Goal: Task Accomplishment & Management: Manage account settings

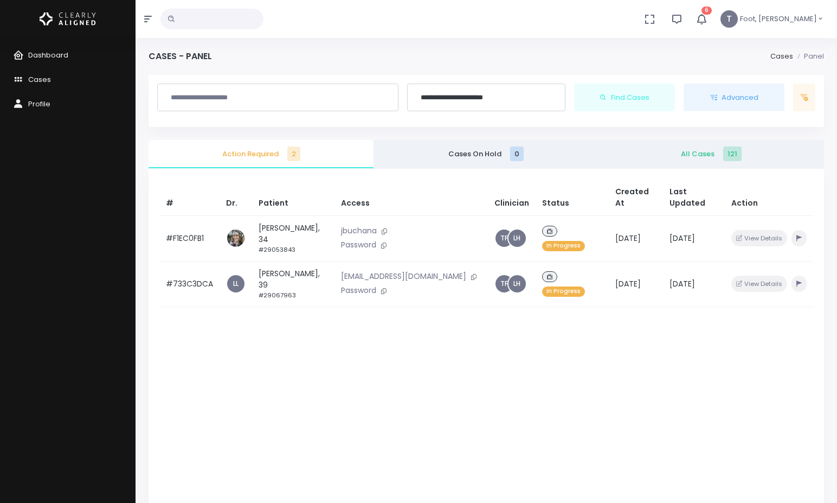
drag, startPoint x: 442, startPoint y: 252, endPoint x: 126, endPoint y: 197, distance: 320.8
click at [466, 271] on button at bounding box center [473, 276] width 15 height 11
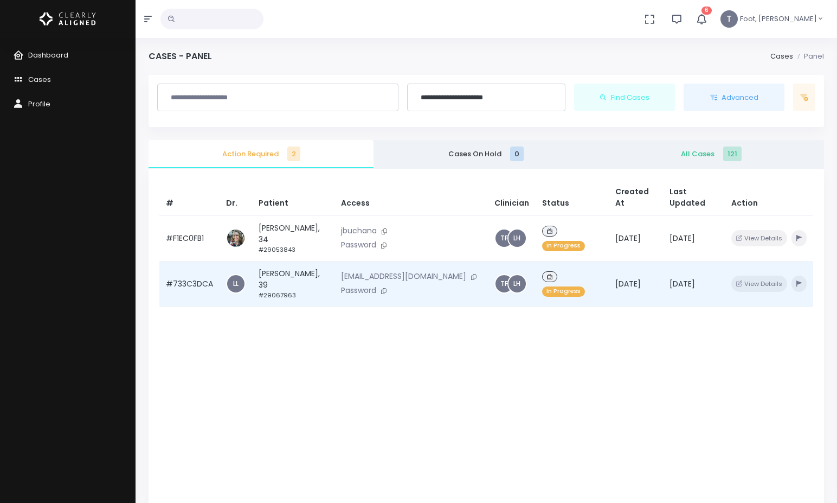
click at [287, 261] on td "Sheldon Frazier, 39 #29067963" at bounding box center [293, 284] width 82 height 46
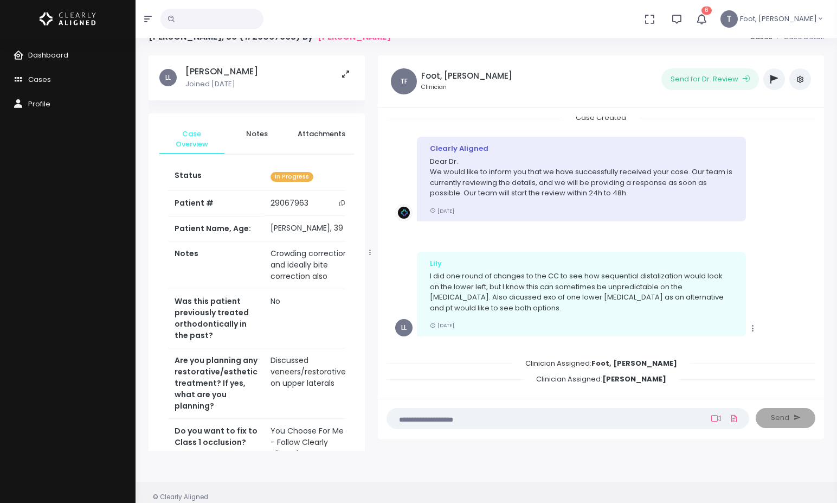
scroll to position [54, 0]
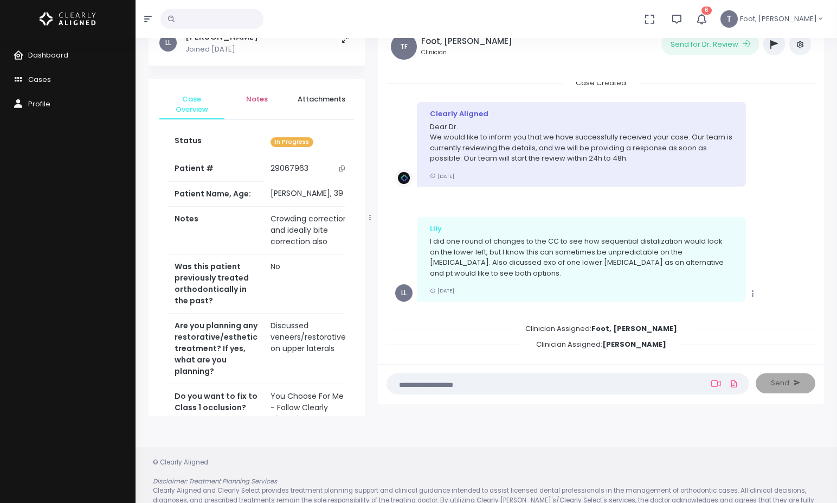
click at [260, 93] on link "Notes" at bounding box center [256, 99] width 65 height 20
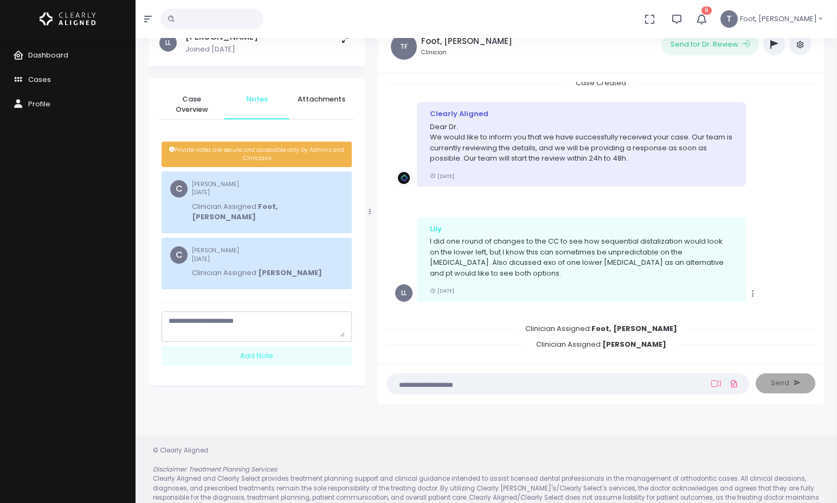
click at [240, 316] on textarea "scrollable content" at bounding box center [257, 326] width 176 height 21
click at [262, 316] on textarea "**********" at bounding box center [257, 326] width 176 height 21
type textarea "**********"
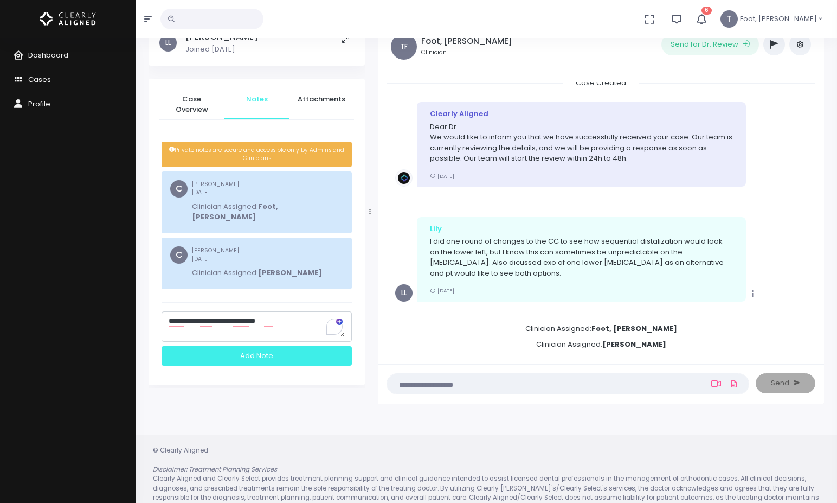
click at [280, 346] on div "Add Note" at bounding box center [257, 356] width 190 height 20
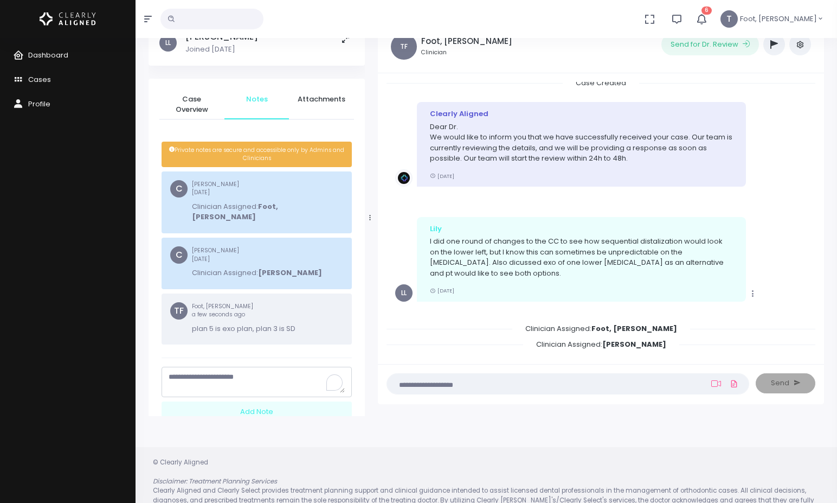
click at [775, 48] on icon "button" at bounding box center [775, 44] width 8 height 9
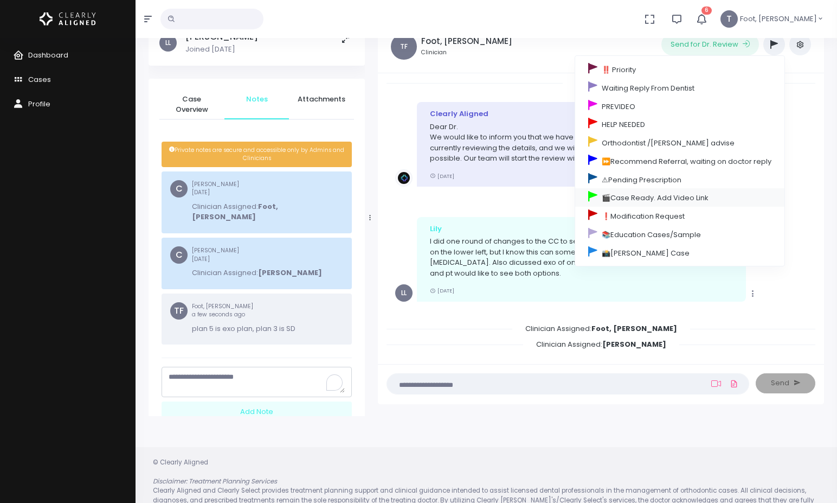
click at [643, 195] on link "🎬Case Ready. Add Video Link" at bounding box center [679, 197] width 209 height 18
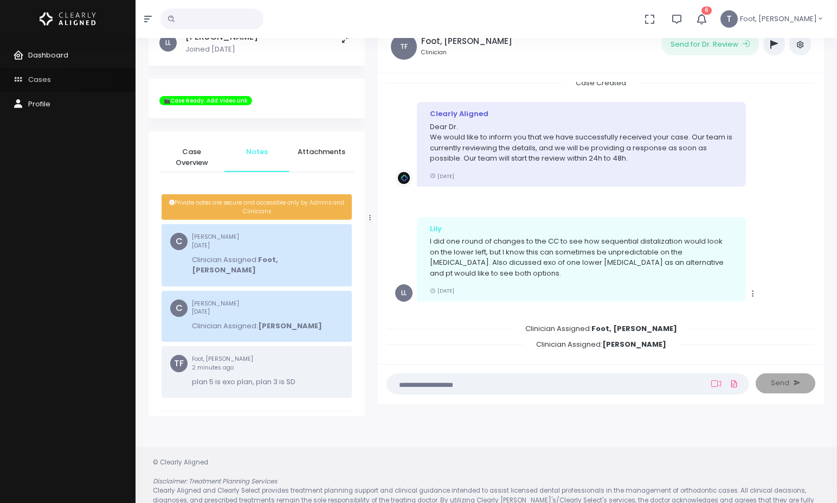
click at [34, 82] on span "Cases" at bounding box center [39, 79] width 23 height 10
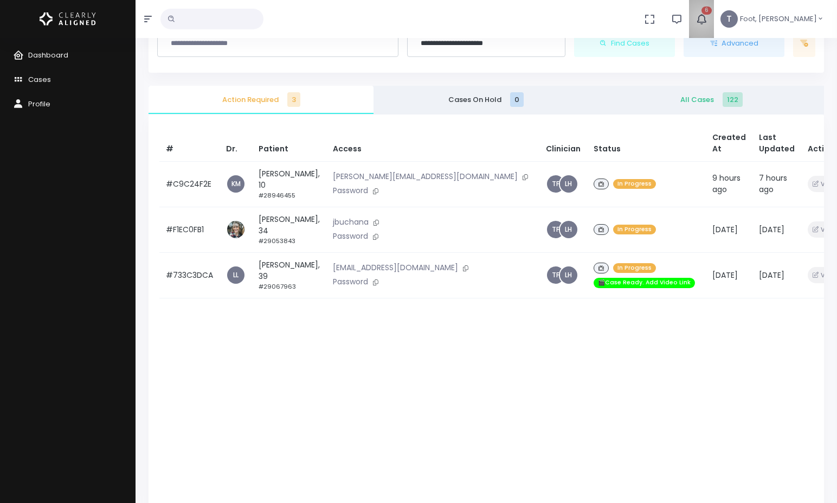
click at [708, 18] on icon "button" at bounding box center [702, 19] width 12 height 12
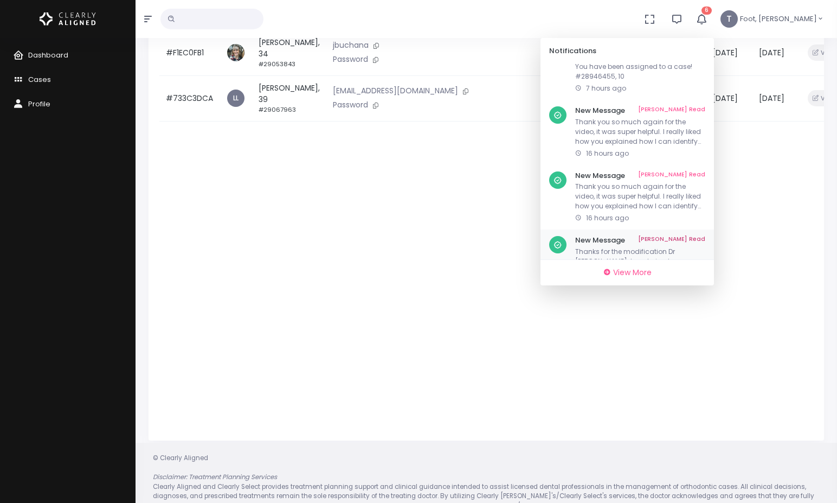
scroll to position [205, 0]
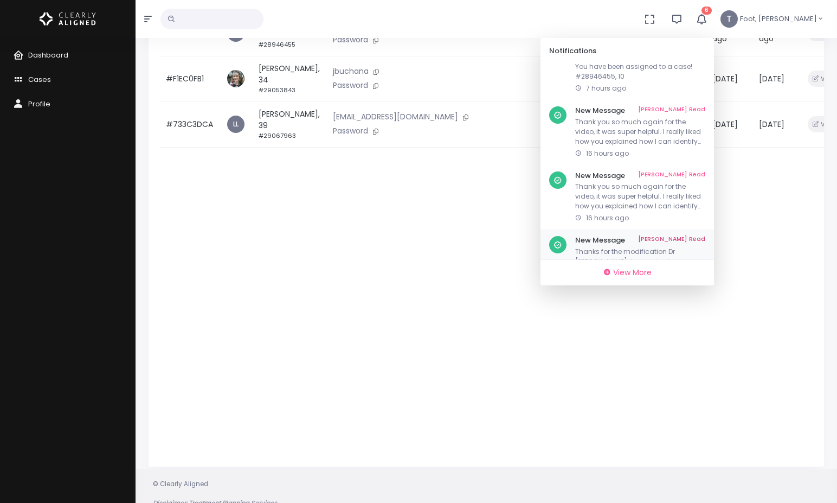
click at [660, 247] on p "Thanks for the modification Dr Leagh. I am trying to understand the purpose of …" at bounding box center [640, 261] width 130 height 29
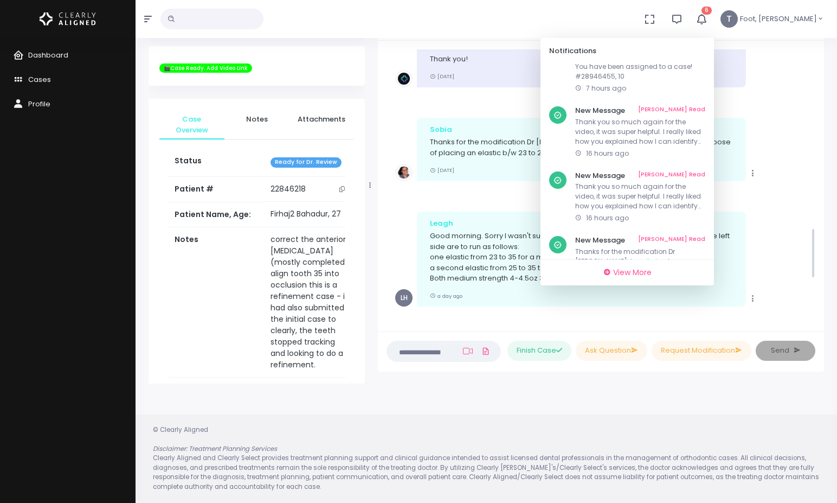
scroll to position [898, 0]
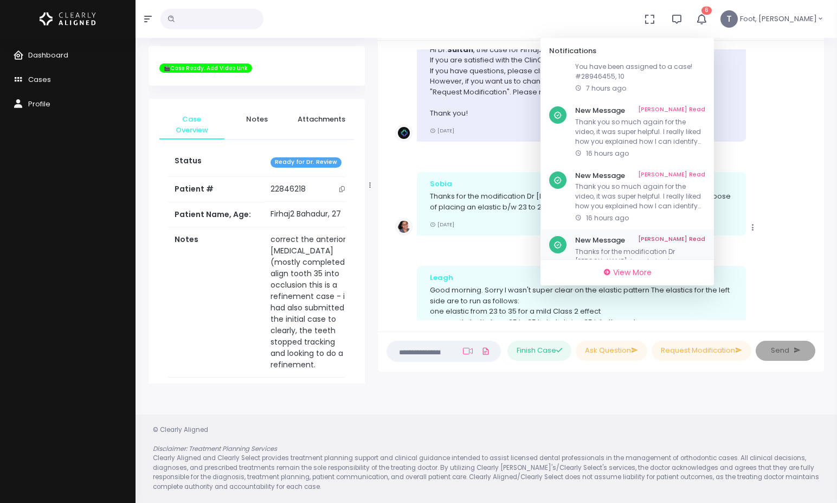
click at [705, 236] on link "Mark As Read" at bounding box center [671, 240] width 67 height 9
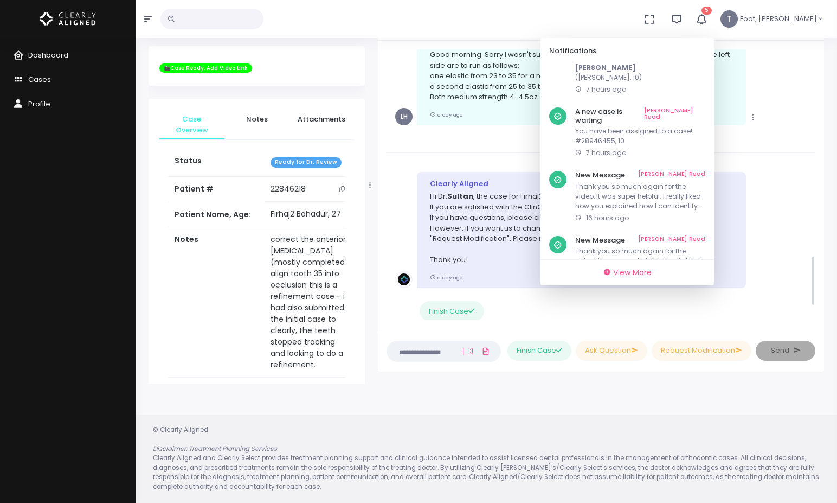
scroll to position [1169, 0]
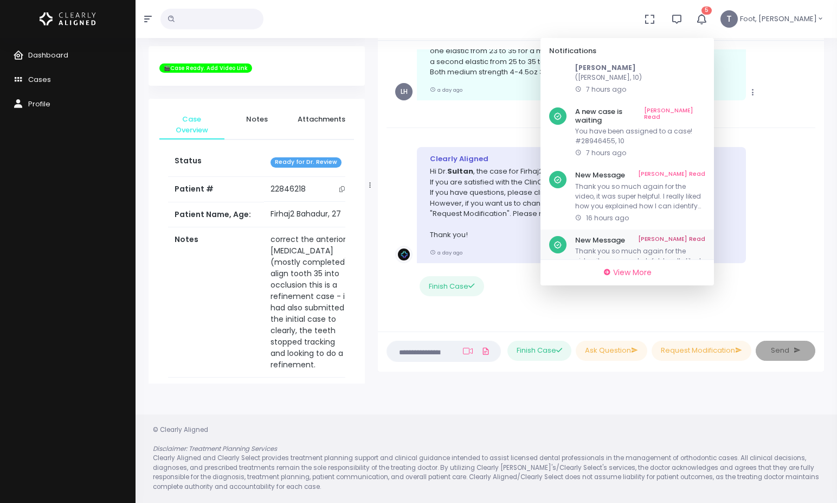
click at [637, 246] on p "Thank you so much again for the video, it was super helpful. I really liked how…" at bounding box center [640, 260] width 130 height 29
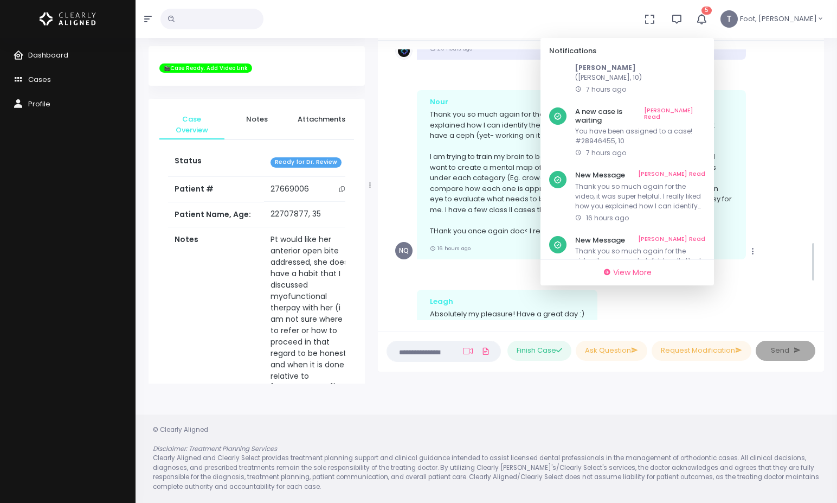
scroll to position [1231, 0]
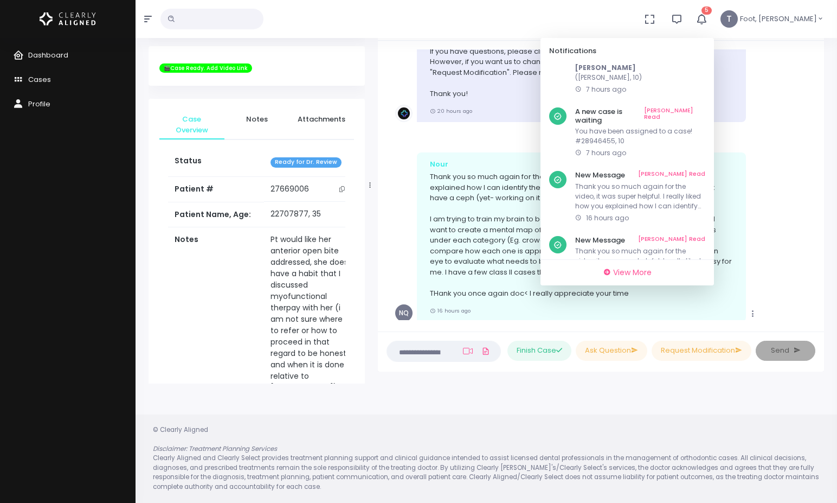
click at [708, 19] on icon "button" at bounding box center [702, 19] width 12 height 12
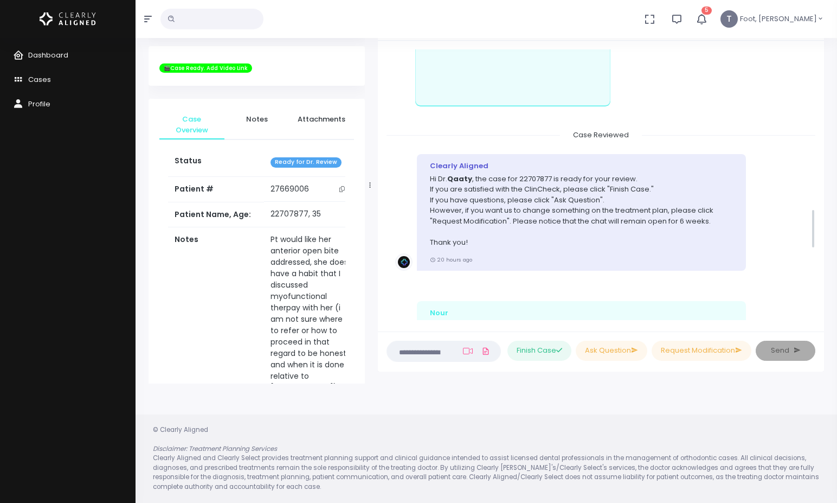
scroll to position [1069, 0]
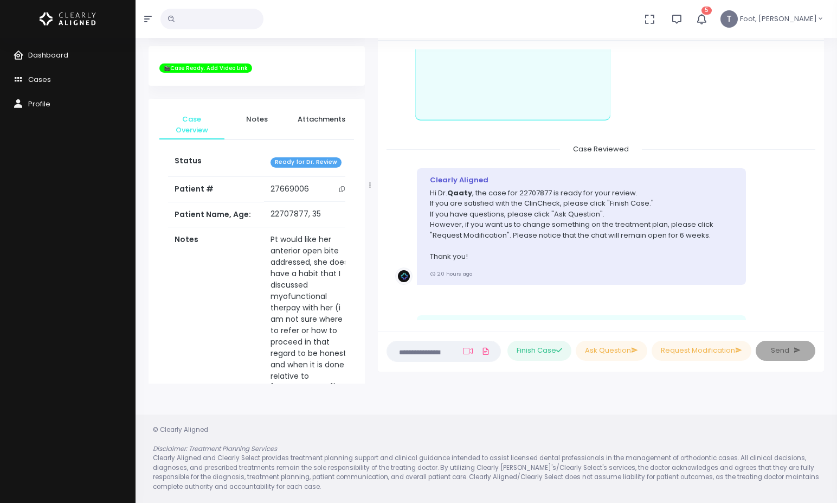
click at [712, 13] on span "5" at bounding box center [707, 11] width 10 height 8
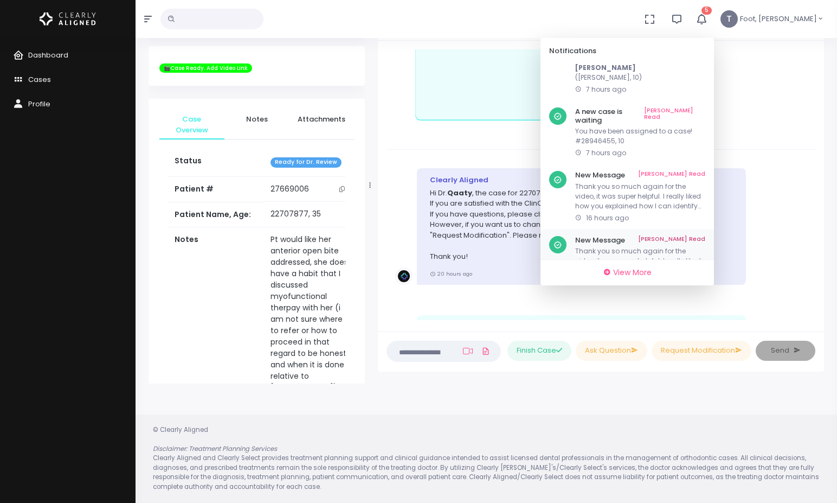
click at [701, 236] on link "Mark As Read" at bounding box center [671, 240] width 67 height 9
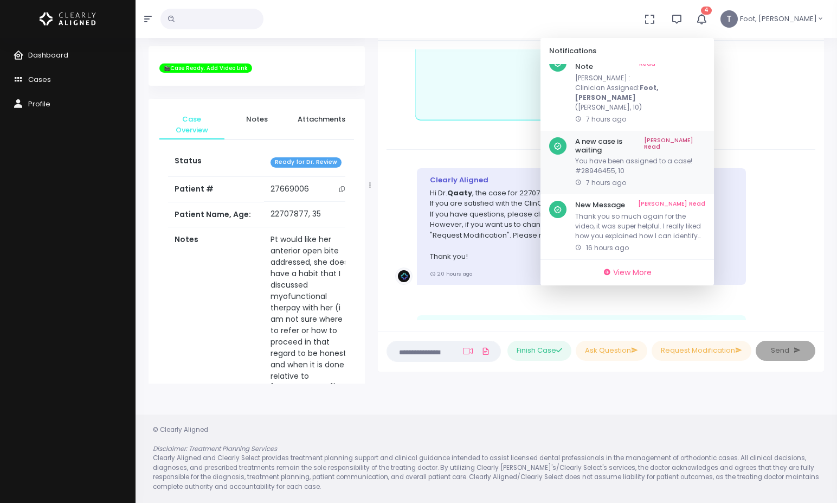
scroll to position [54, 0]
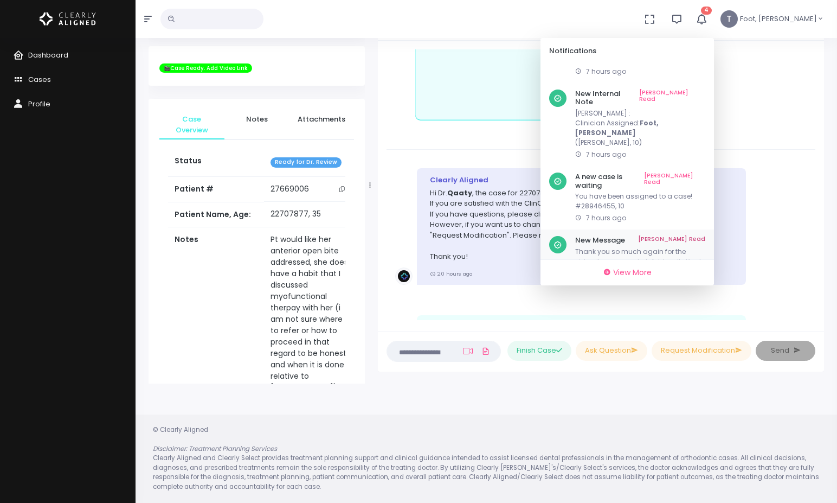
click at [704, 236] on link "Mark As Read" at bounding box center [671, 240] width 67 height 9
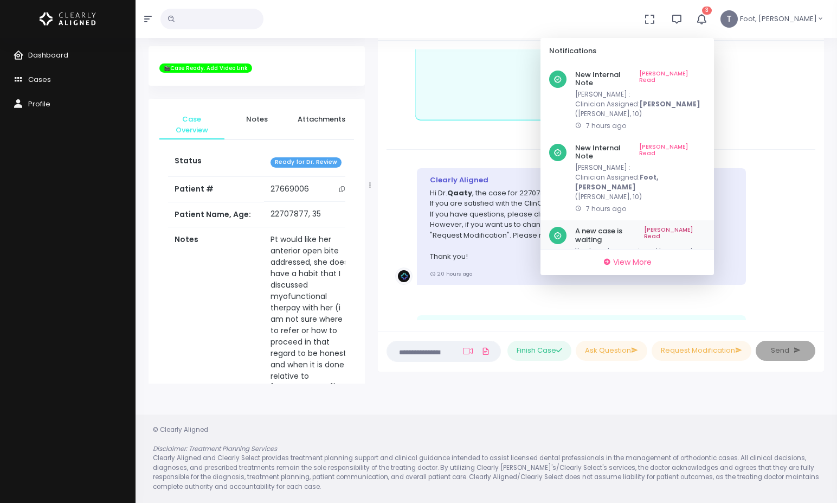
click at [705, 227] on link "Mark As Read" at bounding box center [674, 235] width 61 height 17
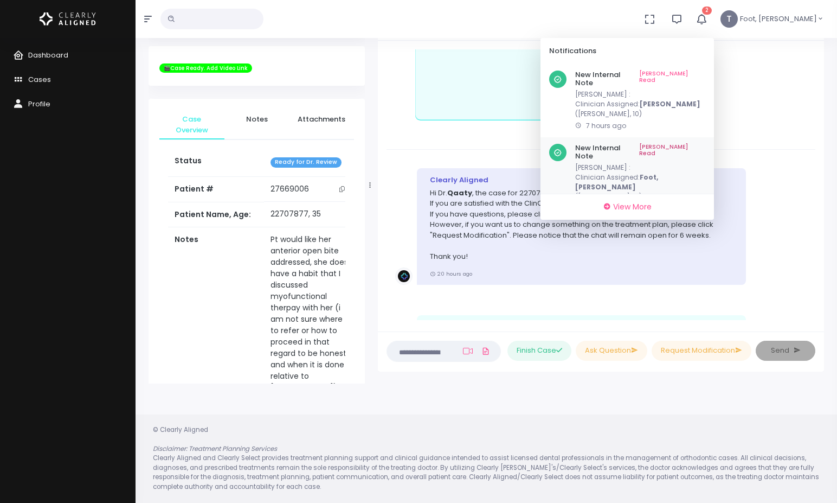
click at [714, 137] on div "New Internal Note Mark As Read Chris : Clinician Assigned: Foot, Teralyn (Ethan…" at bounding box center [628, 178] width 174 height 83
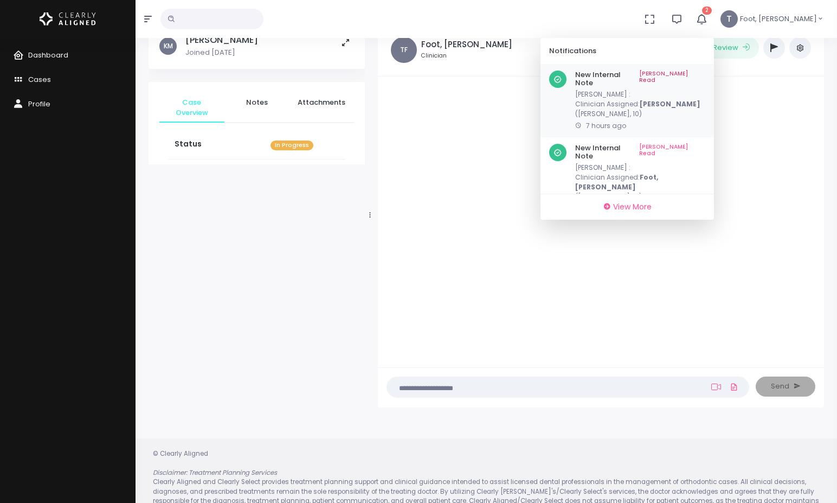
scroll to position [87, 0]
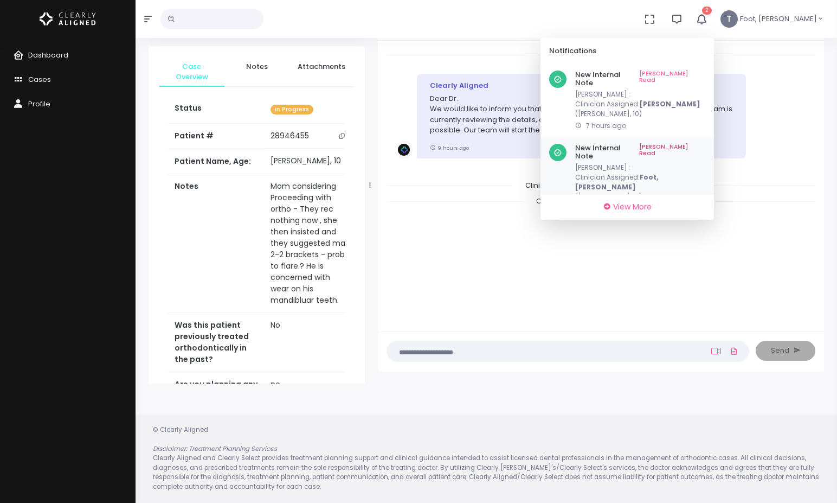
click at [705, 144] on link "Mark As Read" at bounding box center [672, 152] width 66 height 17
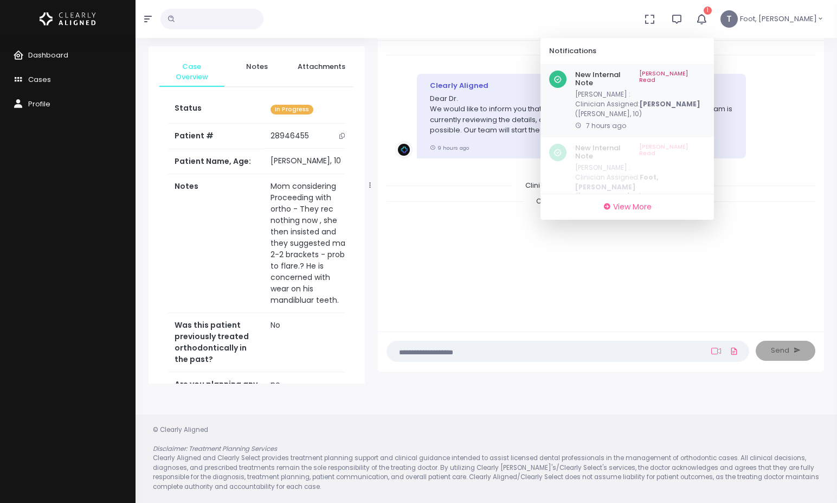
click at [705, 75] on link "Mark As Read" at bounding box center [672, 78] width 66 height 17
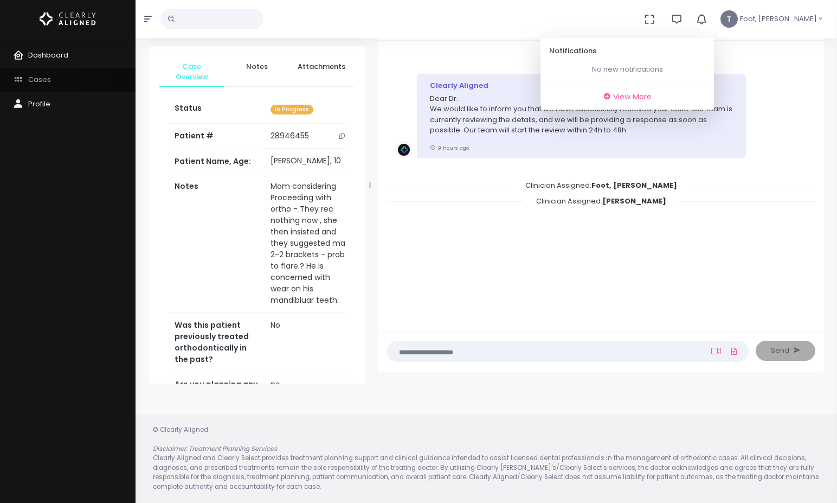
click at [38, 79] on span "Cases" at bounding box center [39, 79] width 23 height 10
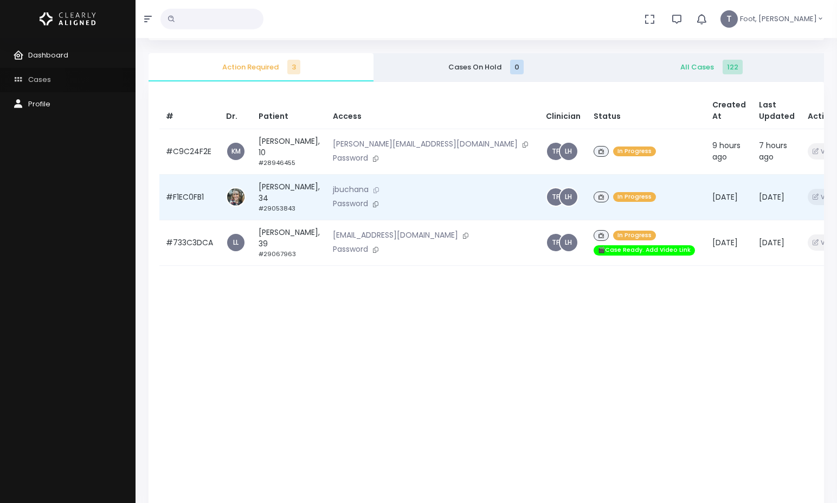
click at [374, 189] on icon at bounding box center [376, 190] width 5 height 6
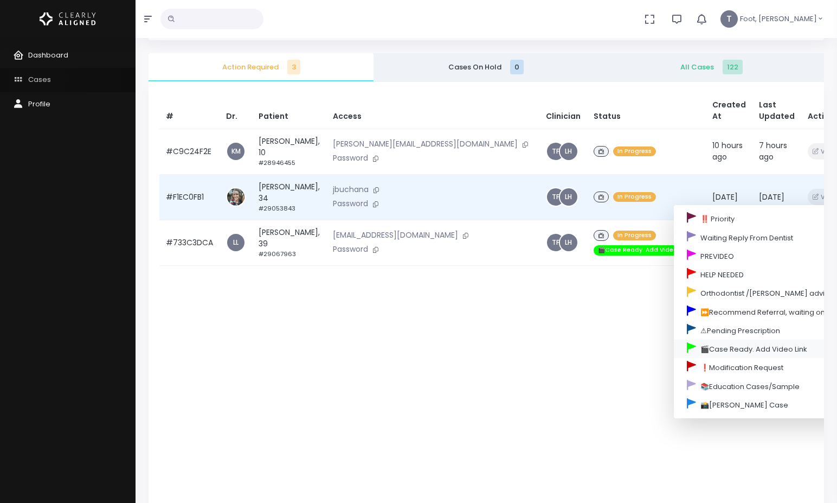
click at [674, 348] on link "🎬Case Ready. Add Video Link" at bounding box center [778, 348] width 209 height 18
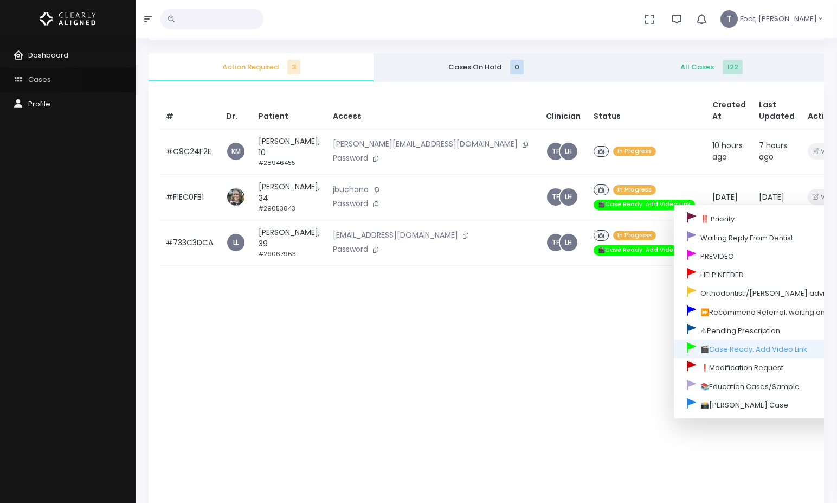
click at [547, 409] on div "# Dr. Patient Access Clinician Status Created At Last Updated Action #C9C24F2E …" at bounding box center [487, 333] width 676 height 503
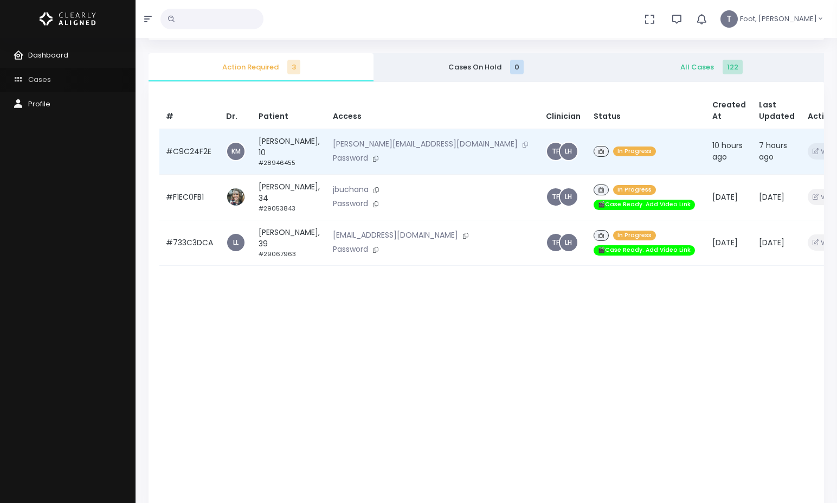
click at [518, 146] on button at bounding box center [525, 144] width 15 height 11
click at [523, 144] on icon at bounding box center [525, 145] width 5 height 6
click at [281, 154] on td "Ethan Girard, 10 #28946455" at bounding box center [289, 152] width 74 height 46
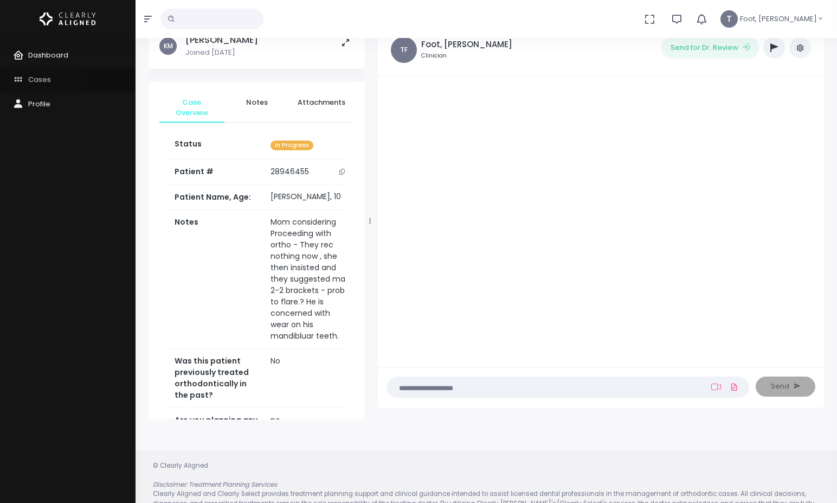
scroll to position [87, 0]
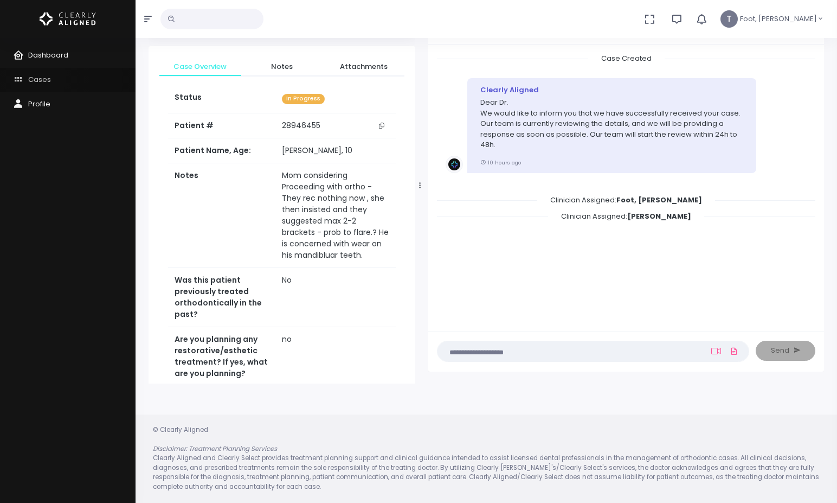
drag, startPoint x: 371, startPoint y: 196, endPoint x: 423, endPoint y: 203, distance: 52.5
click at [422, 201] on div at bounding box center [420, 185] width 5 height 387
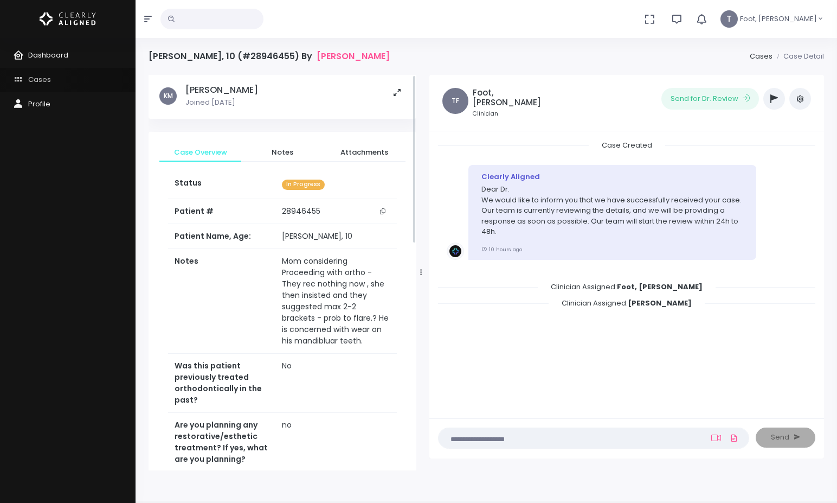
scroll to position [0, 0]
click at [293, 160] on link "Notes" at bounding box center [282, 154] width 82 height 20
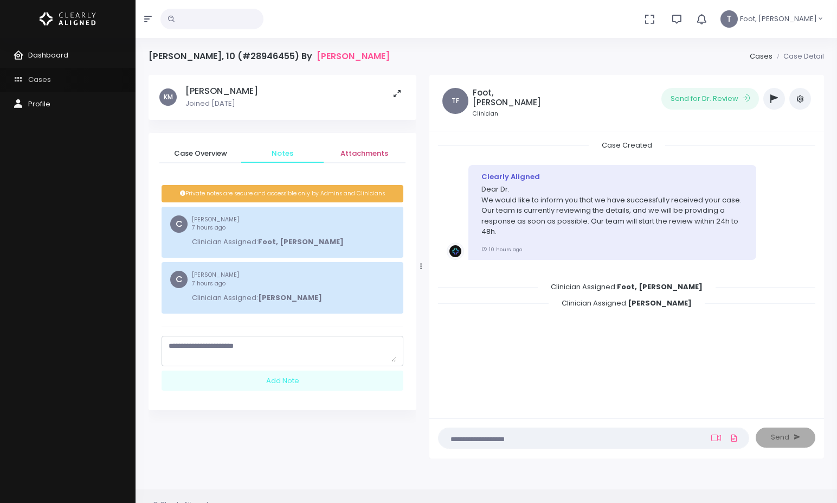
click at [369, 157] on span "Attachments" at bounding box center [364, 153] width 65 height 11
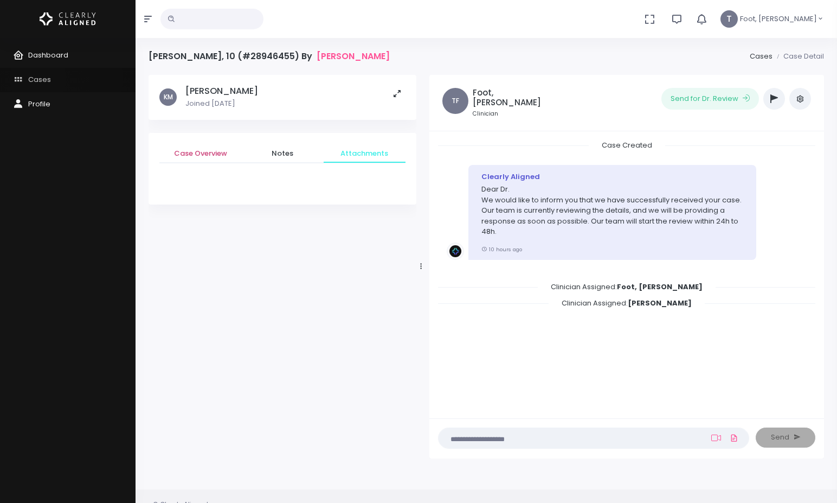
click at [203, 157] on span "Case Overview" at bounding box center [200, 153] width 65 height 11
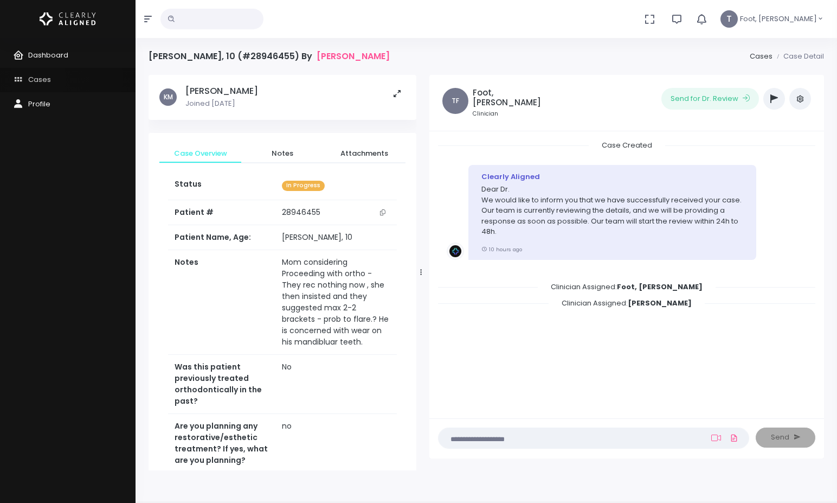
click at [53, 76] on link "Cases" at bounding box center [68, 80] width 136 height 24
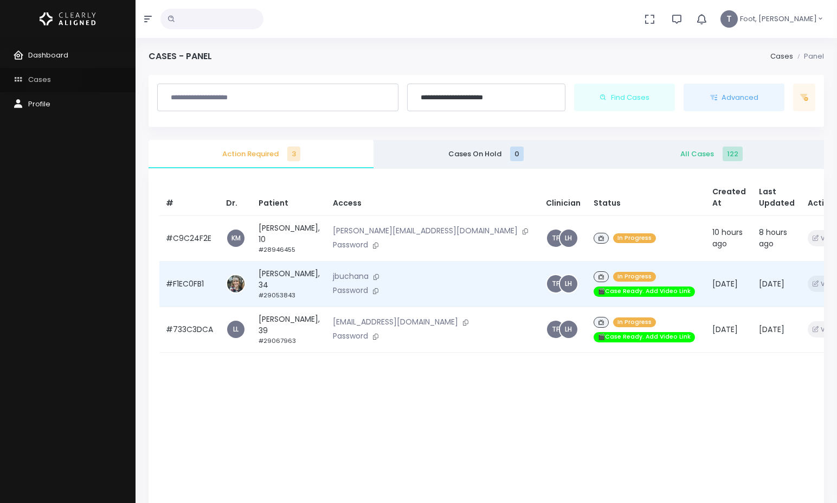
click at [274, 287] on td "kyle mcleod, 34 #29053843" at bounding box center [289, 284] width 74 height 46
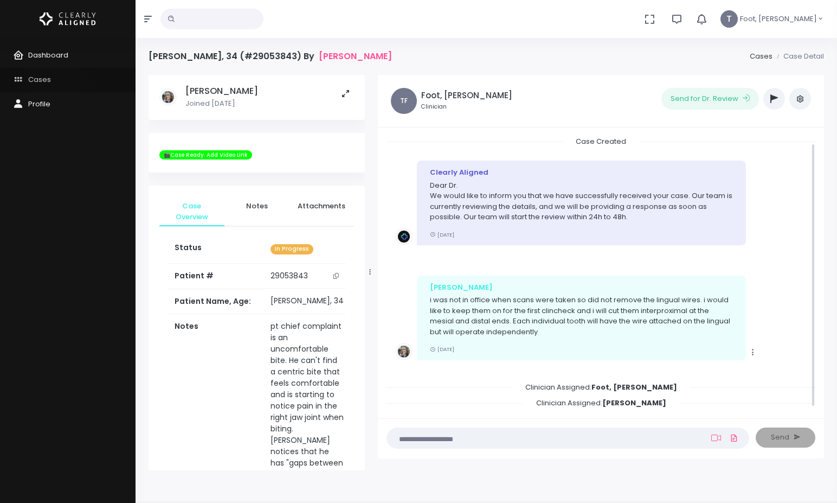
scroll to position [7, 0]
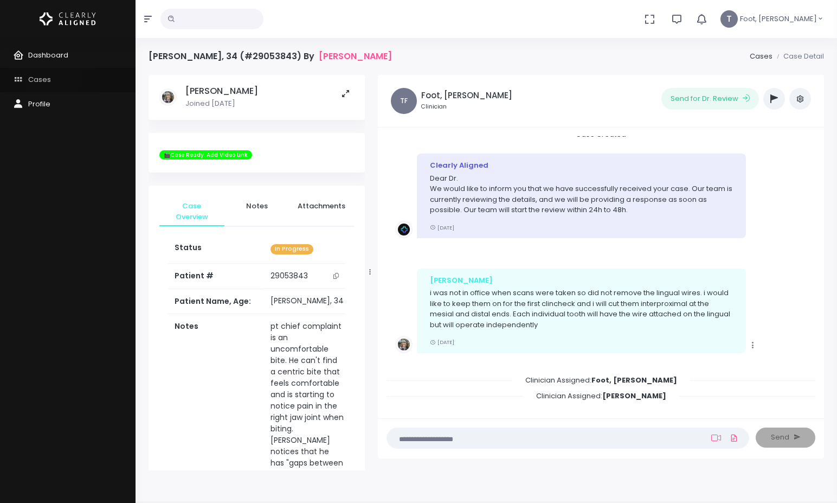
click at [329, 275] on button "scrollable content" at bounding box center [336, 275] width 15 height 11
click at [333, 280] on button "scrollable content" at bounding box center [336, 275] width 15 height 11
